Goal: Information Seeking & Learning: Learn about a topic

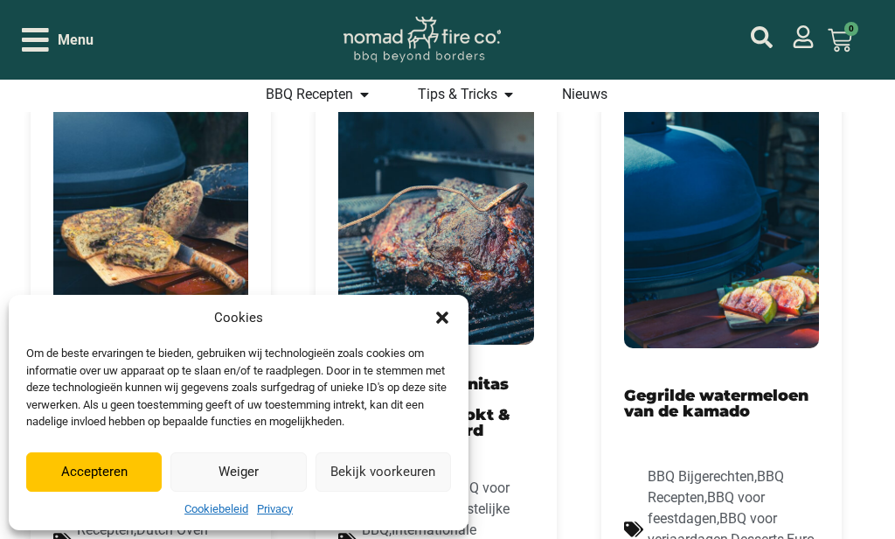
scroll to position [603, 0]
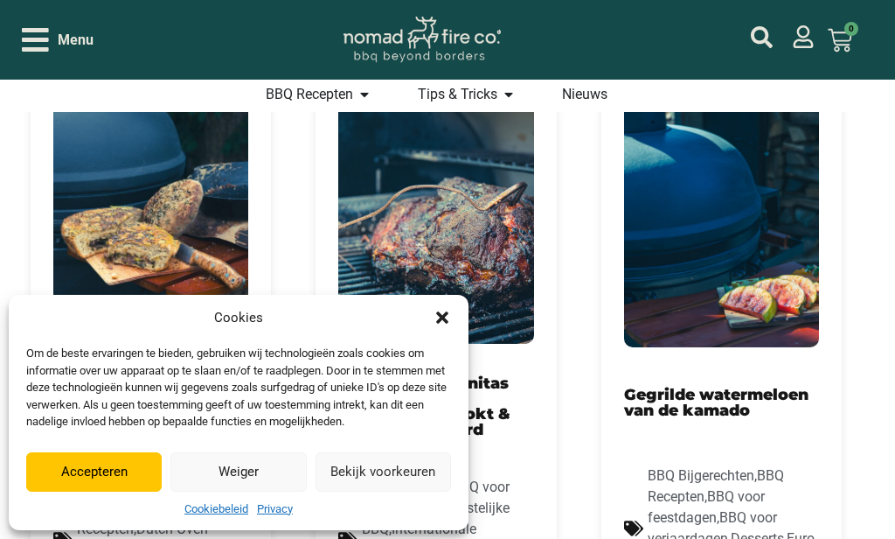
click at [109, 475] on button "Accepteren" at bounding box center [94, 471] width 136 height 39
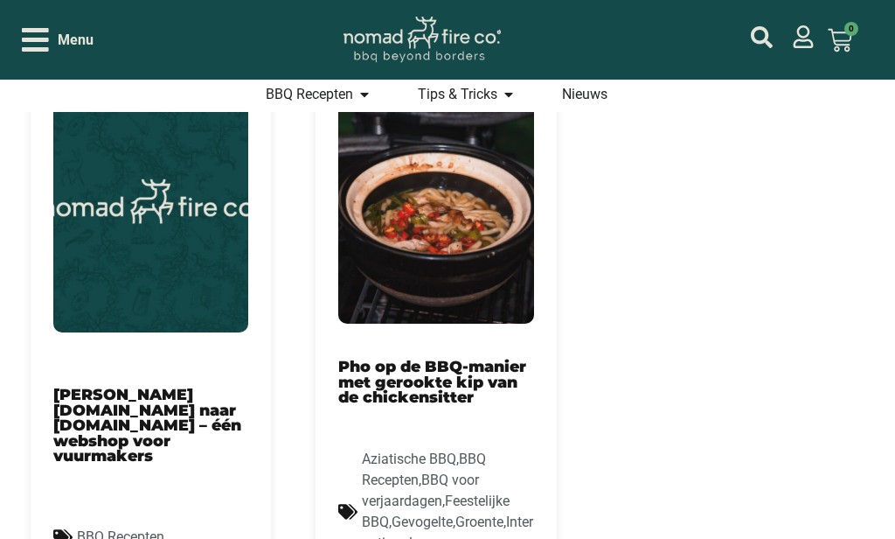
scroll to position [1924, 0]
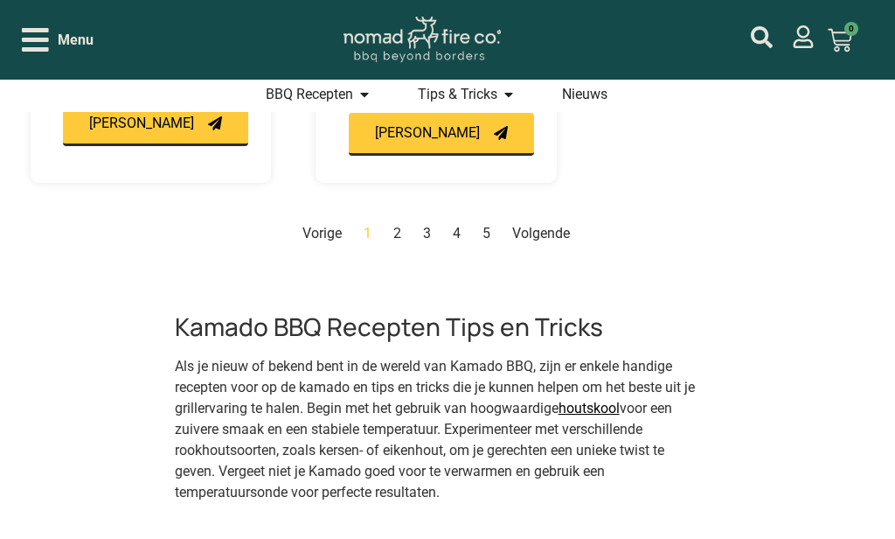
click at [555, 225] on link "Volgende" at bounding box center [541, 233] width 58 height 17
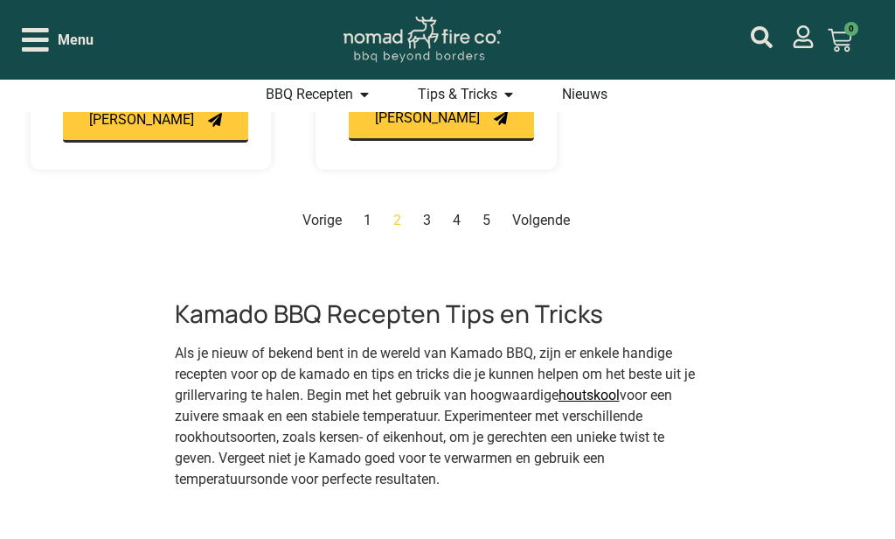
scroll to position [2489, 0]
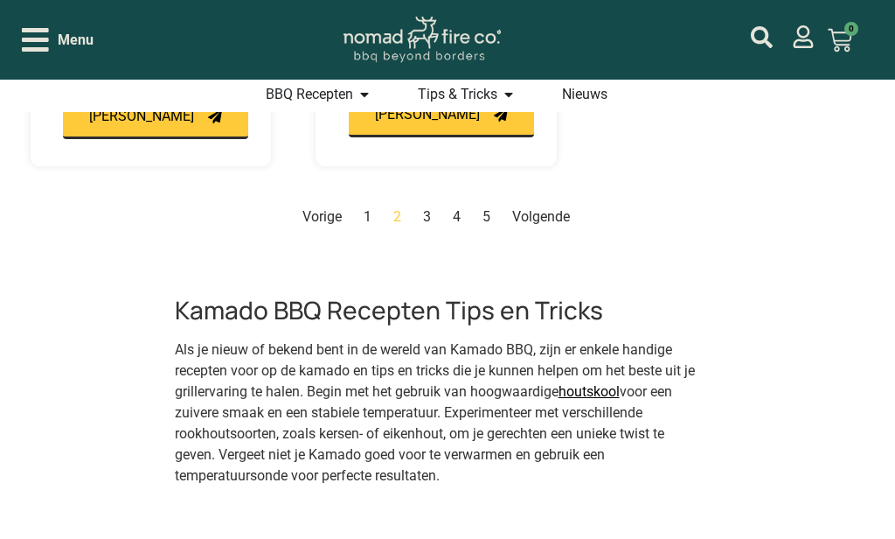
click at [545, 215] on link "Volgende" at bounding box center [541, 216] width 58 height 17
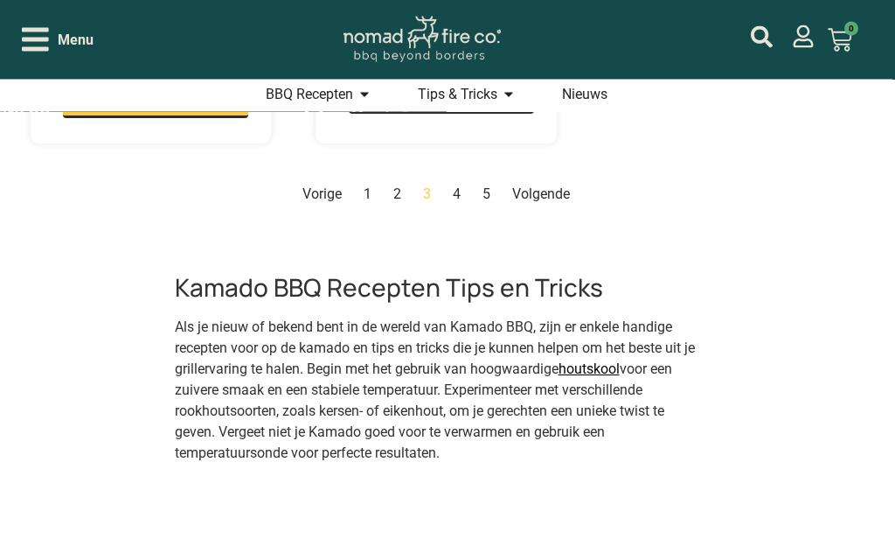
scroll to position [2471, 0]
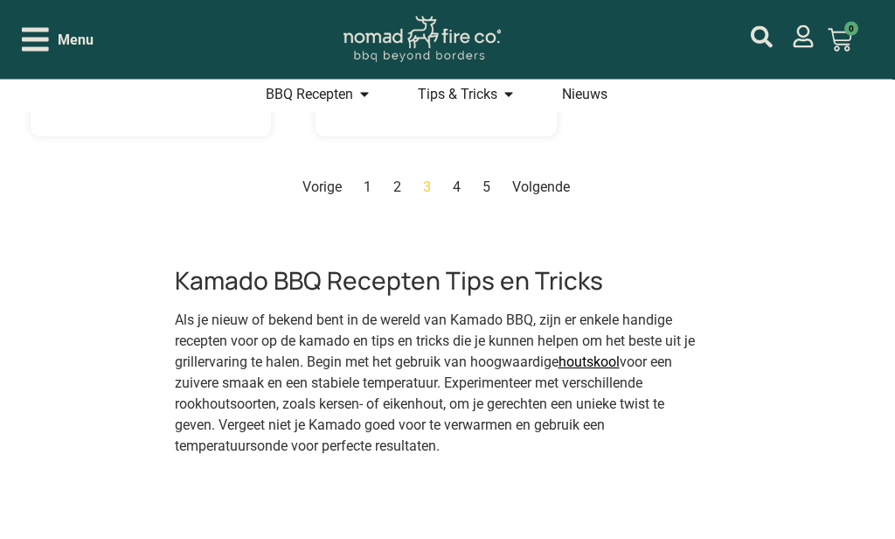
click at [547, 196] on link "Volgende" at bounding box center [541, 187] width 58 height 17
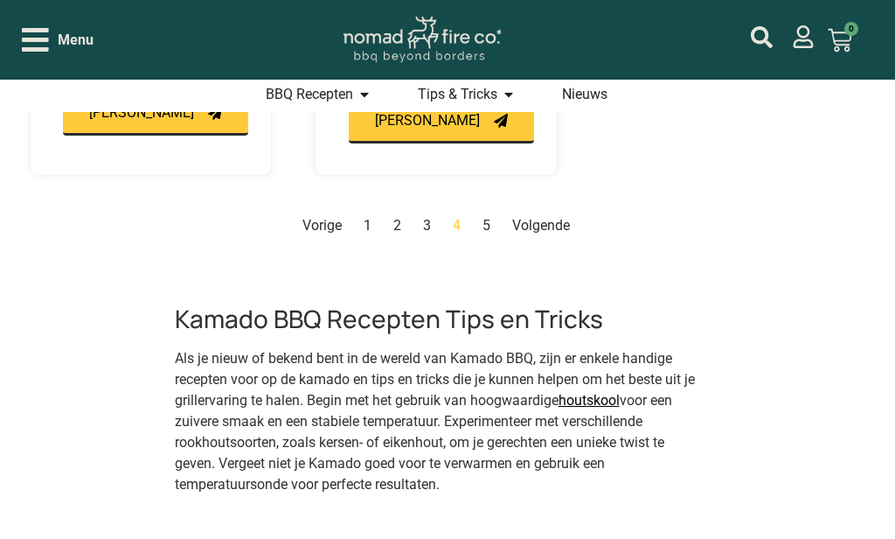
scroll to position [2547, 0]
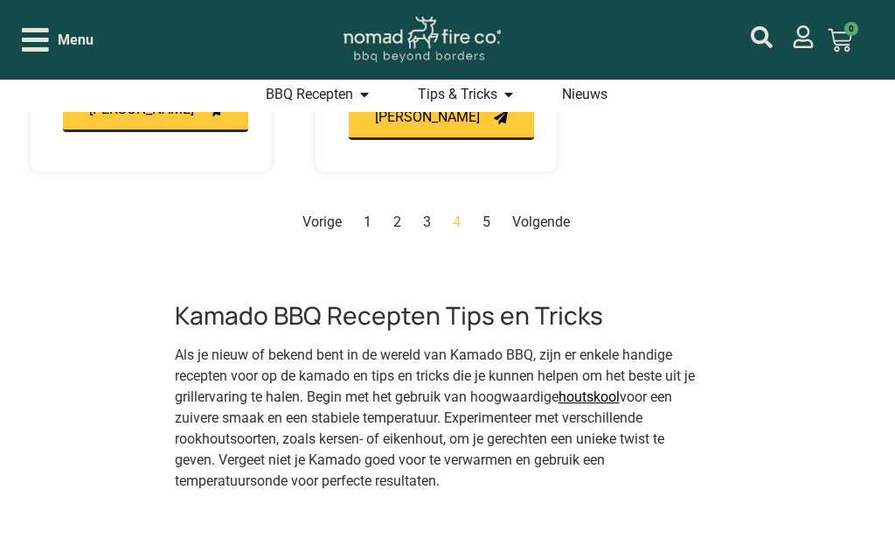
click at [539, 215] on link "Volgende" at bounding box center [541, 221] width 58 height 17
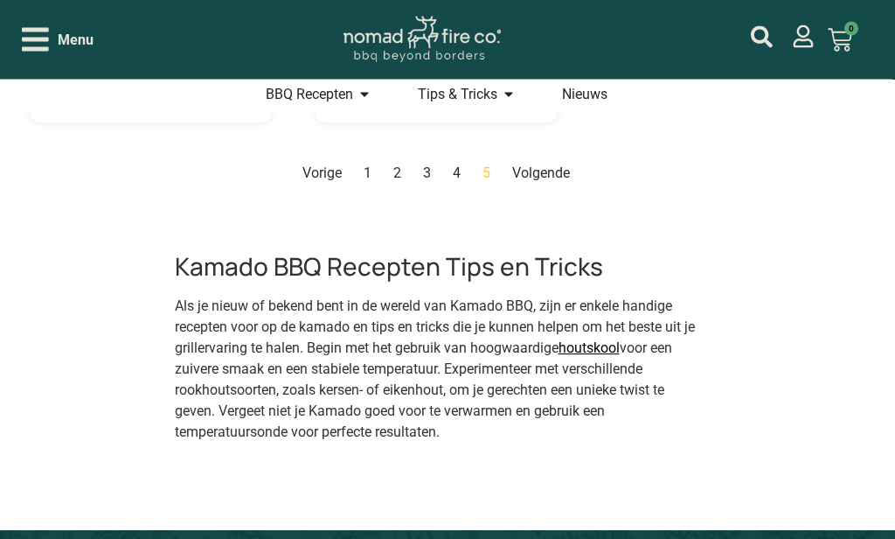
scroll to position [2519, 0]
